Goal: Task Accomplishment & Management: Manage account settings

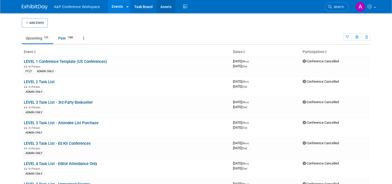
click at [162, 5] on link "Assets" at bounding box center [166, 6] width 19 height 13
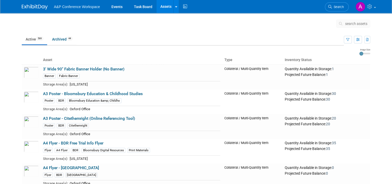
click at [355, 22] on span "search assets" at bounding box center [357, 24] width 22 height 4
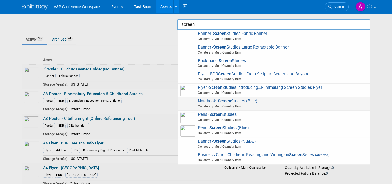
click at [272, 99] on span "Notebook - Screen Studies (Blue) Collateral / Multi-Quantity Item" at bounding box center [274, 103] width 187 height 11
type input "Notebook - Screen Studies (Blue)"
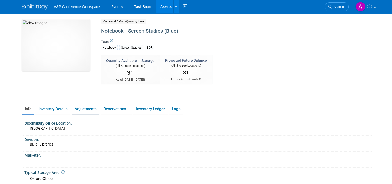
click at [76, 106] on link "Adjustments" at bounding box center [86, 108] width 28 height 9
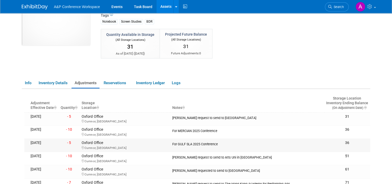
scroll to position [52, 0]
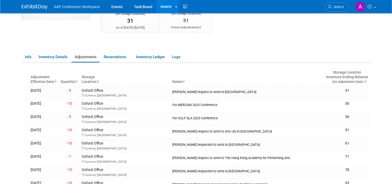
click at [232, 44] on div "Quantity Available in Storage (All Storage Locations) 31 As of [DATE] ( [DATE] …" at bounding box center [216, 25] width 238 height 45
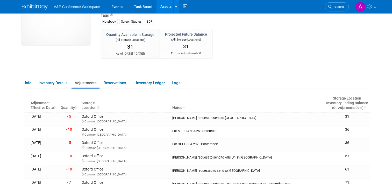
scroll to position [0, 0]
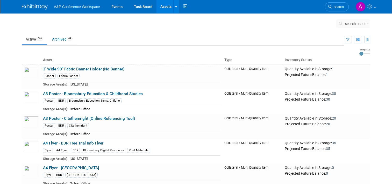
click at [354, 25] on span "search assets" at bounding box center [357, 24] width 22 height 4
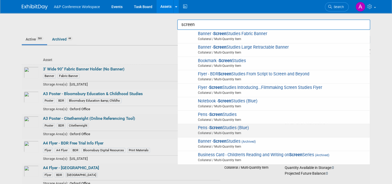
click at [267, 127] on span "Pens - Screen Studies (Blue) Collateral / Multi-Quantity Item" at bounding box center [274, 130] width 187 height 11
type input "Pens - Screen Studies (Blue)"
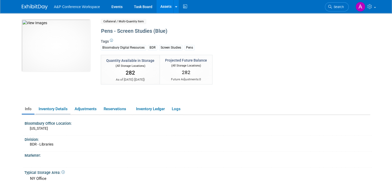
click at [61, 110] on link "Inventory Details" at bounding box center [53, 108] width 35 height 9
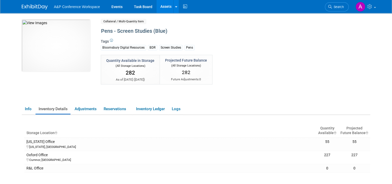
click at [229, 92] on div "Quantity Available in Storage (All Storage Locations) 282 As of today ( Sep 11,…" at bounding box center [216, 77] width 238 height 45
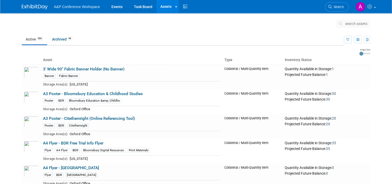
click at [356, 25] on span "search assets" at bounding box center [357, 24] width 22 height 4
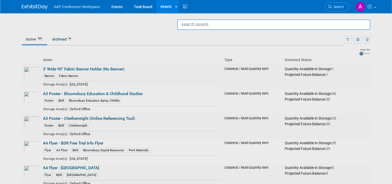
click at [331, 27] on input "text" at bounding box center [273, 24] width 193 height 10
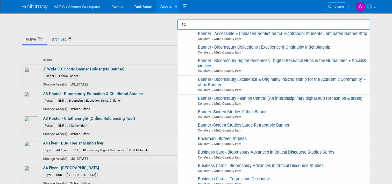
type input "s"
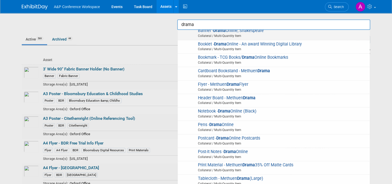
scroll to position [78, 0]
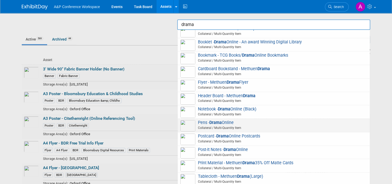
click at [264, 130] on span "Collateral / Multi-Quantity Item" at bounding box center [274, 127] width 185 height 5
type input "Pens - Drama Online"
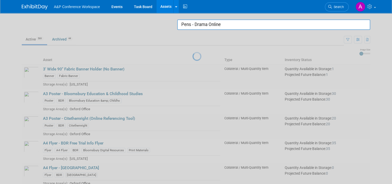
click at [224, 25] on input "Pens - Drama Online" at bounding box center [273, 24] width 193 height 10
click at [196, 31] on div at bounding box center [196, 92] width 0 height 184
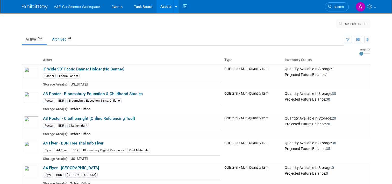
click at [355, 26] on button "search assets" at bounding box center [353, 23] width 34 height 8
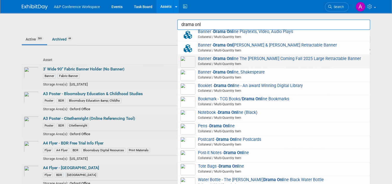
scroll to position [42, 0]
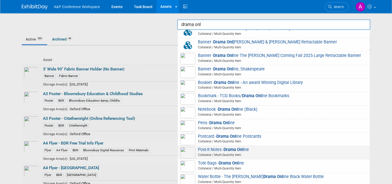
click at [275, 149] on span "Post-It Notes - Drama Onl ine Collateral / Multi-Quantity Item" at bounding box center [274, 152] width 187 height 11
type input "Post-It Notes - Drama Online"
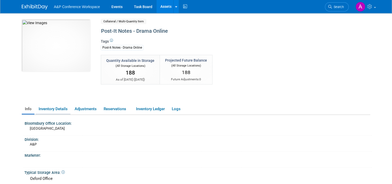
click at [52, 105] on link "Inventory Details" at bounding box center [53, 108] width 35 height 9
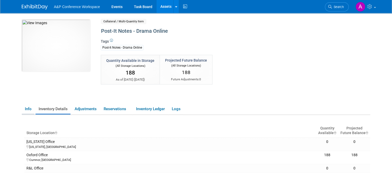
click at [29, 108] on link "Info" at bounding box center [28, 108] width 13 height 9
